Goal: Find specific page/section: Find specific page/section

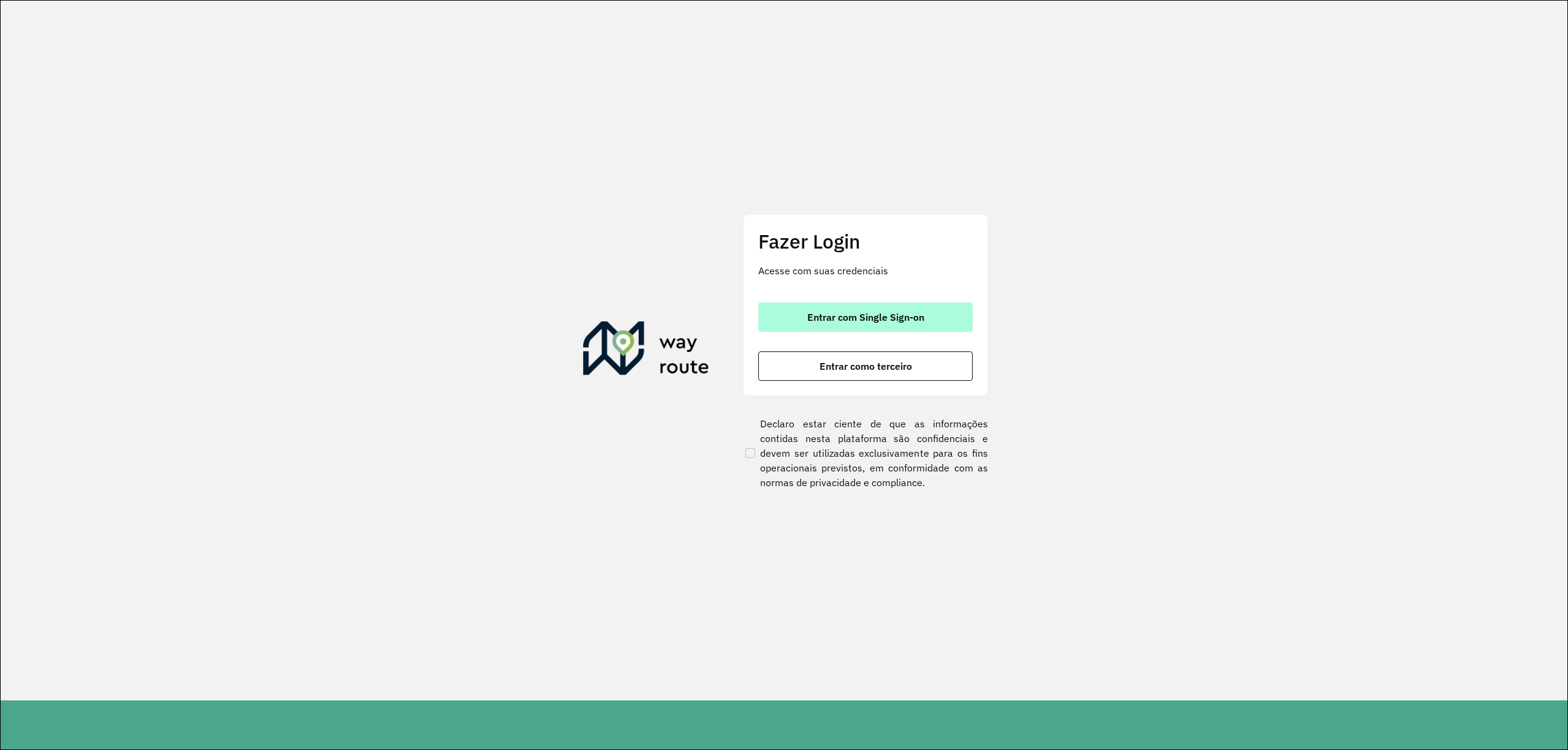
click at [886, 323] on button "Entrar com Single Sign-on" at bounding box center [865, 317] width 214 height 29
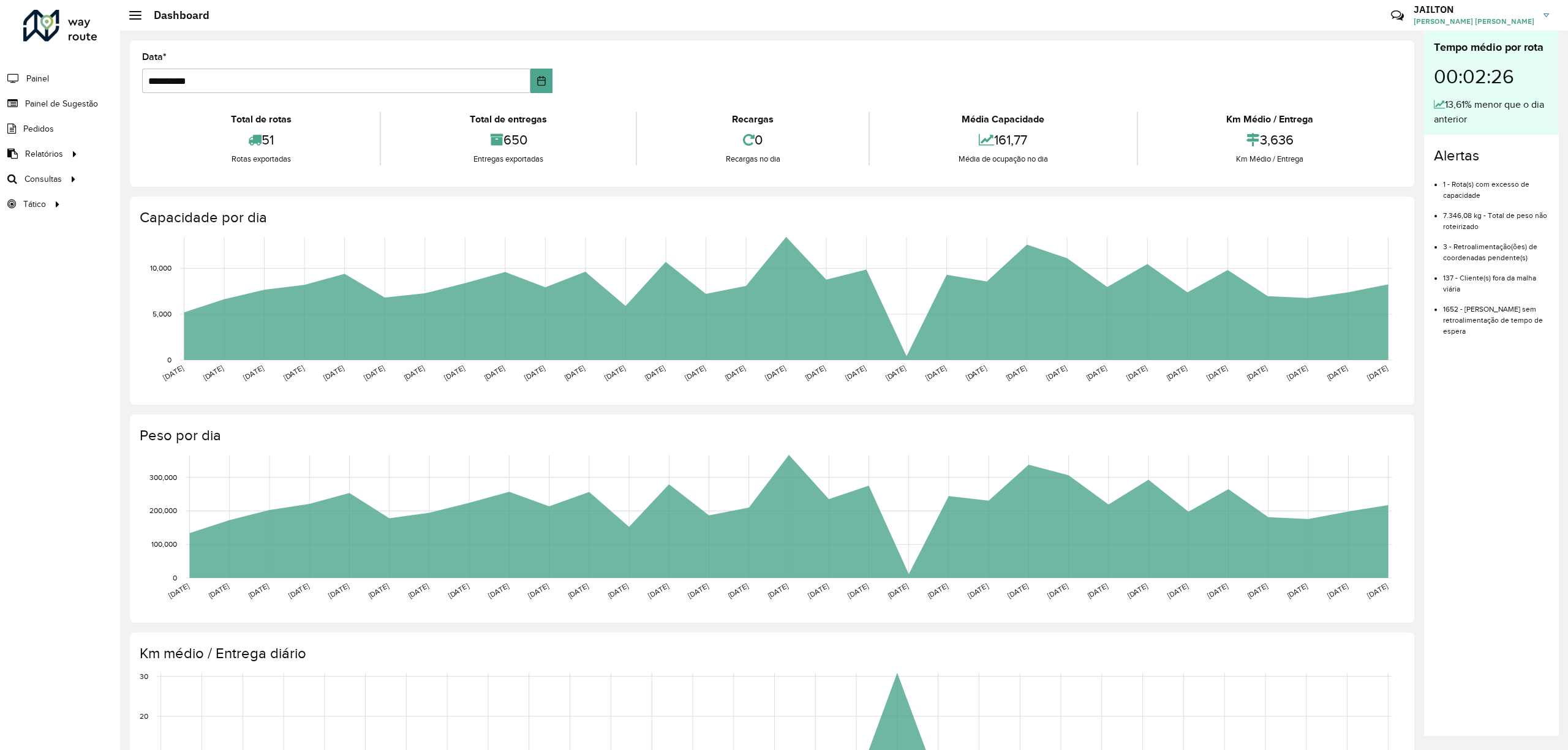
click at [0, 383] on div "Roteirizador AmbevTech Painel Painel de Sugestão Pedidos Relatórios Clientes Cl…" at bounding box center [60, 375] width 120 height 750
click at [476, 158] on span "Roteirização" at bounding box center [468, 162] width 50 height 13
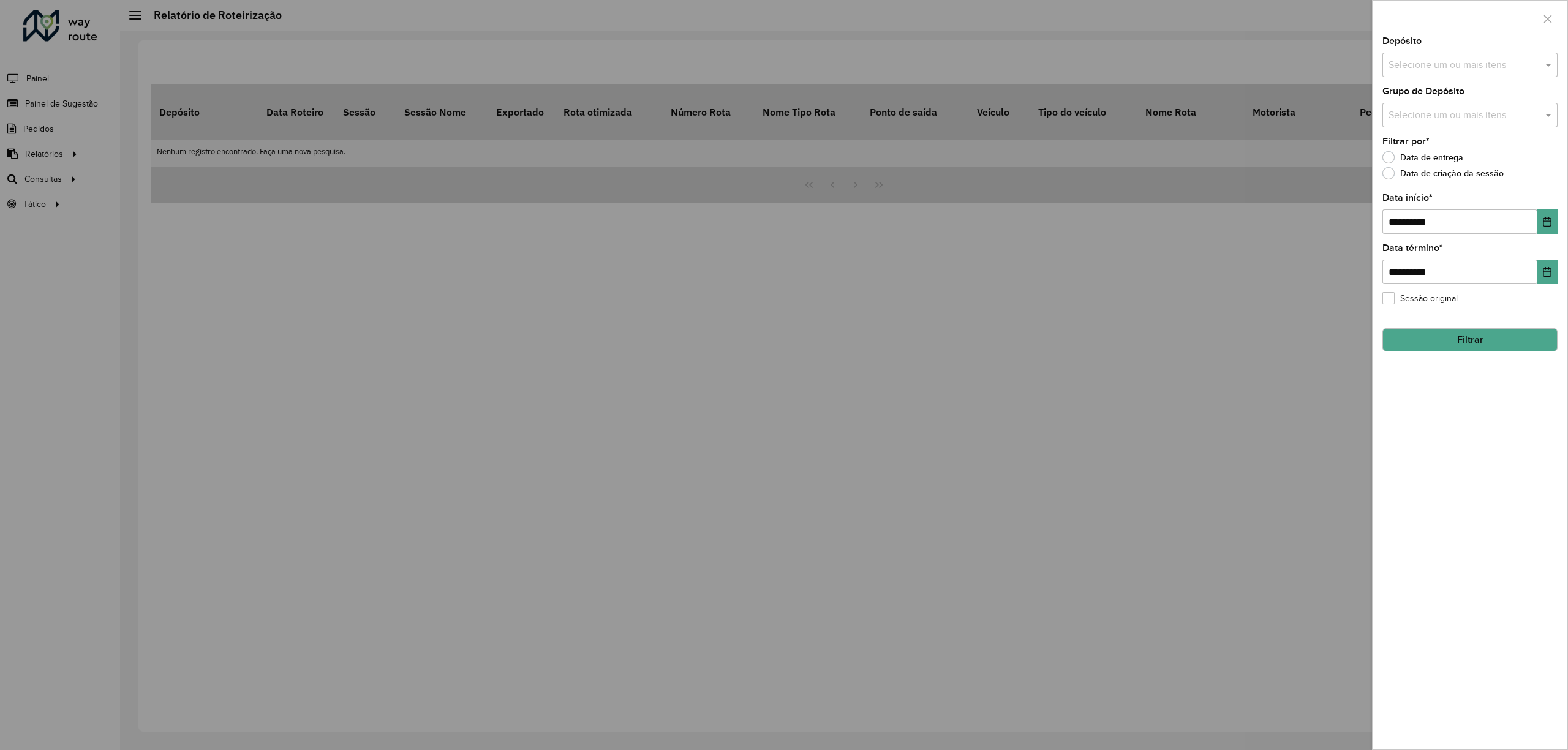
click at [136, 141] on div at bounding box center [784, 375] width 1568 height 750
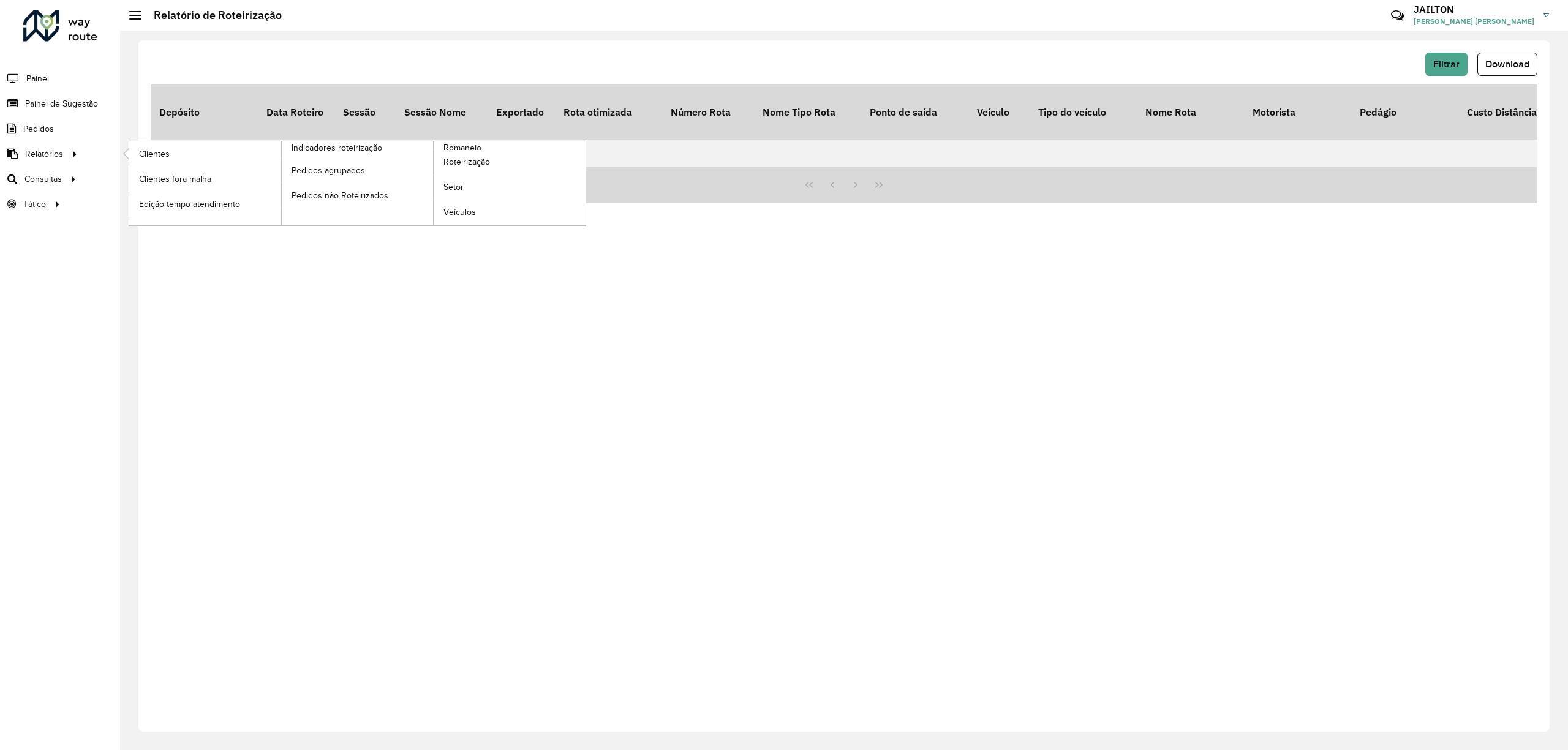
click at [88, 146] on li "Relatórios Clientes Clientes fora malha Edição tempo atendimento Indicadores ro…" at bounding box center [60, 154] width 120 height 25
